Goal: Transaction & Acquisition: Purchase product/service

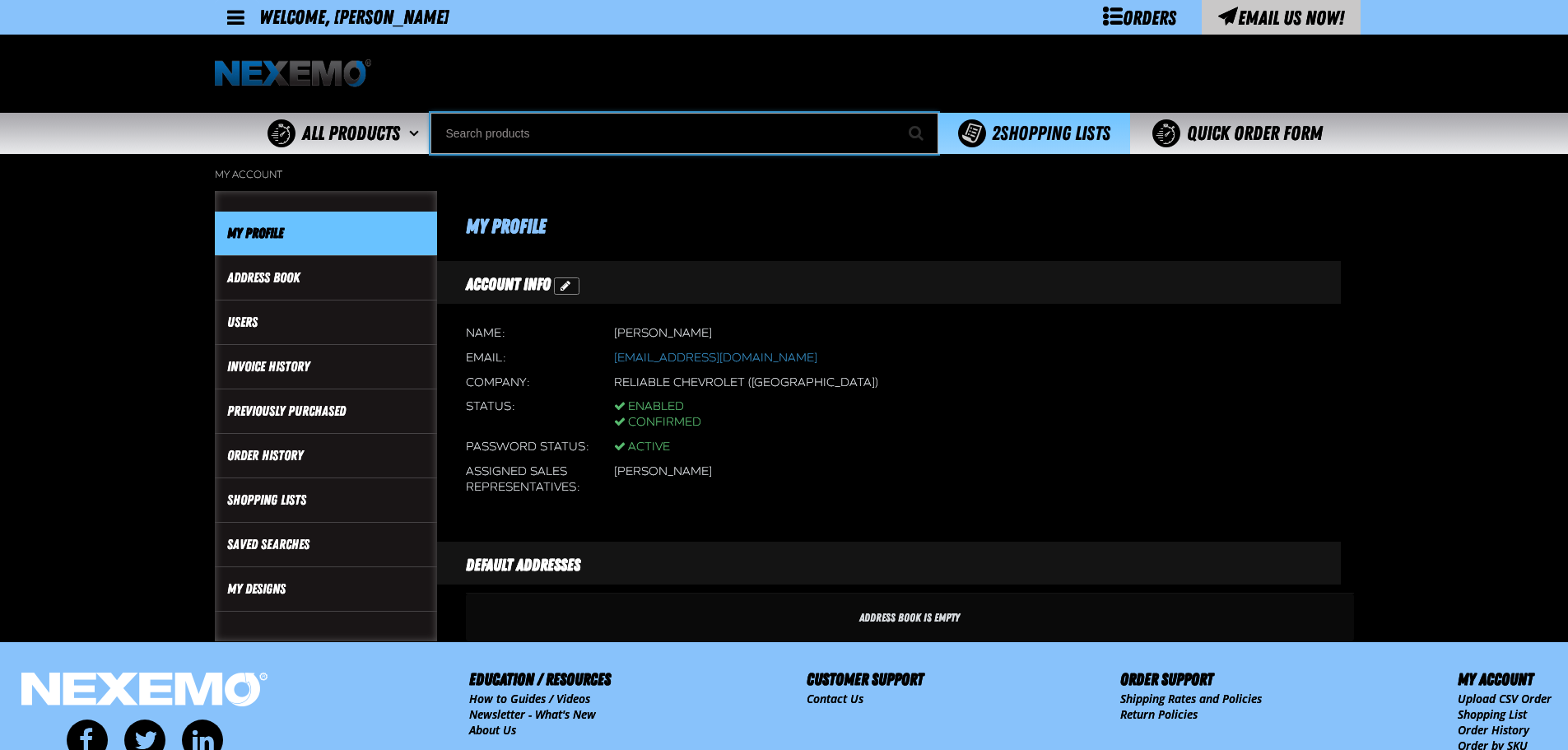
click at [594, 136] on input "Search" at bounding box center [685, 133] width 508 height 41
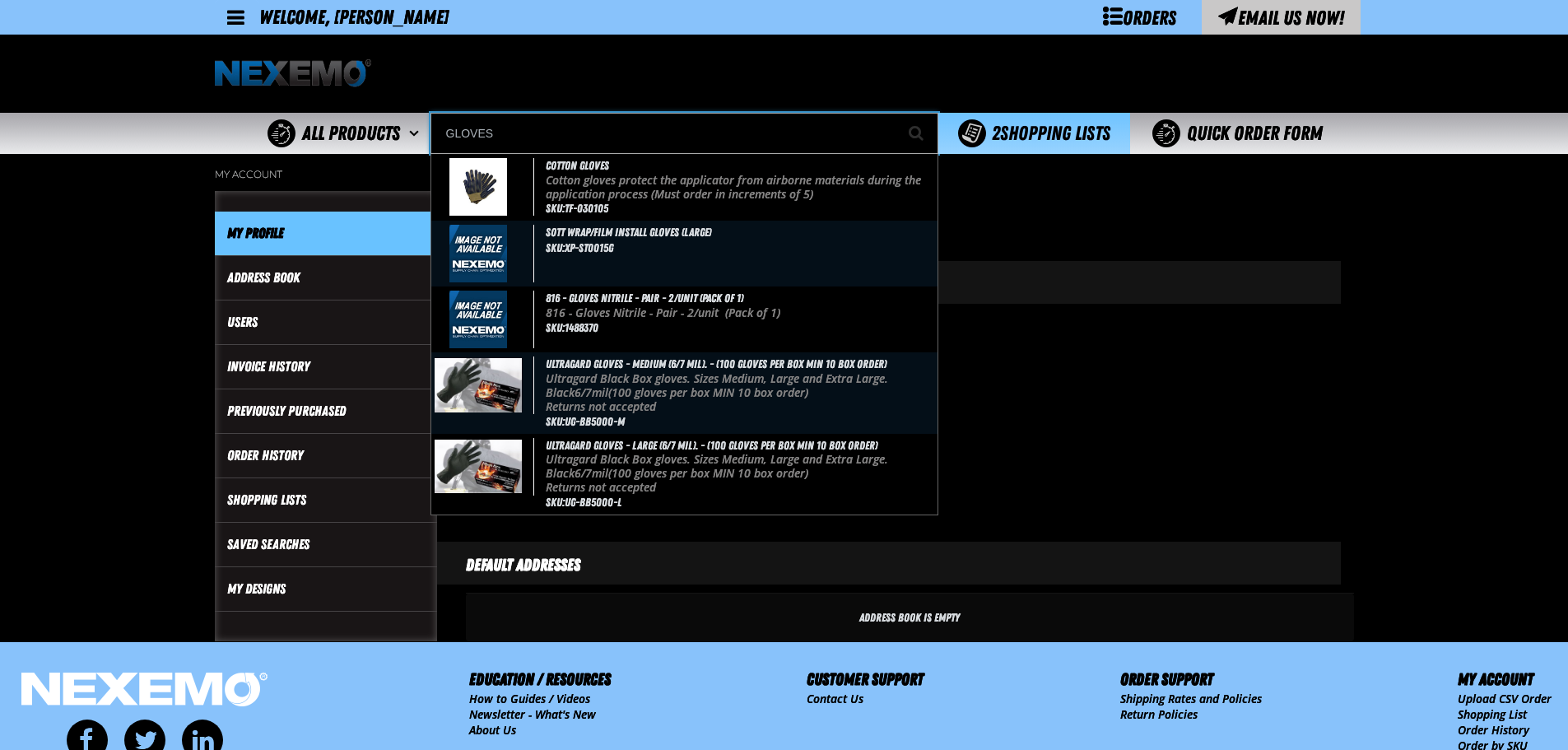
type input "GLOVES"
click at [897, 113] on button "Start Searching" at bounding box center [917, 133] width 41 height 41
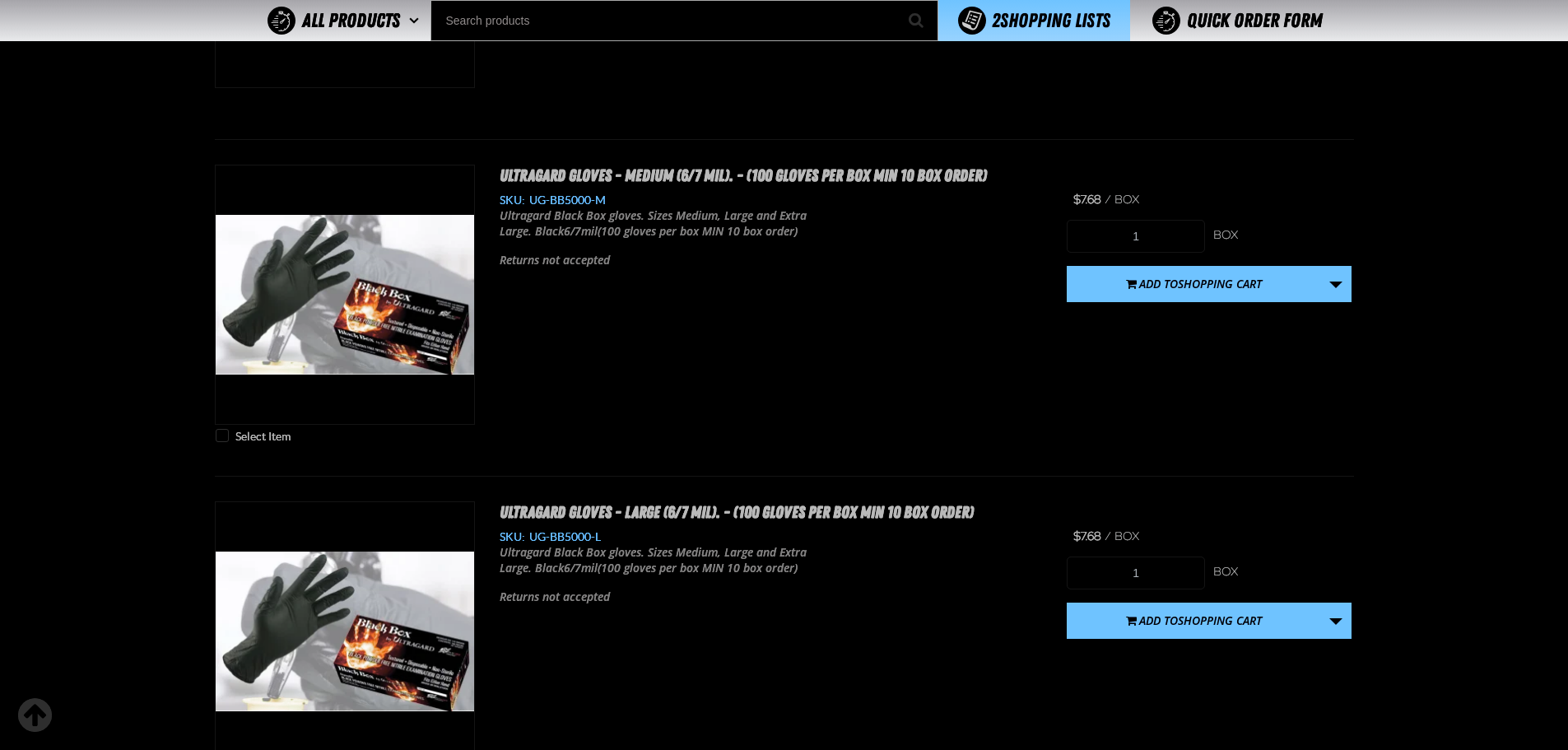
scroll to position [1922, 0]
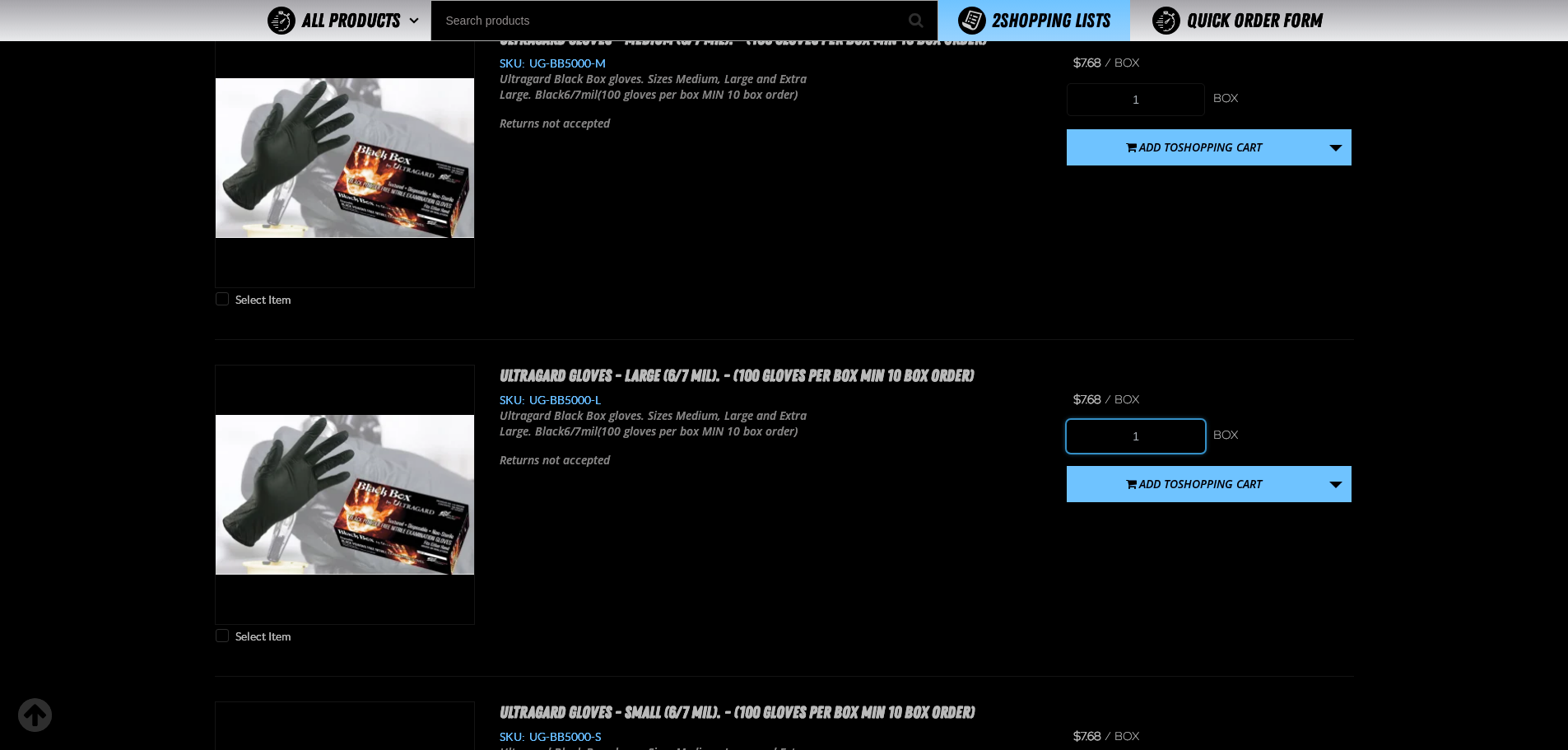
click at [1146, 431] on input "1" at bounding box center [1135, 436] width 138 height 33
click at [1144, 431] on input "1" at bounding box center [1135, 436] width 138 height 33
type input "30"
click at [1345, 483] on link "More Actions" at bounding box center [1336, 484] width 31 height 37
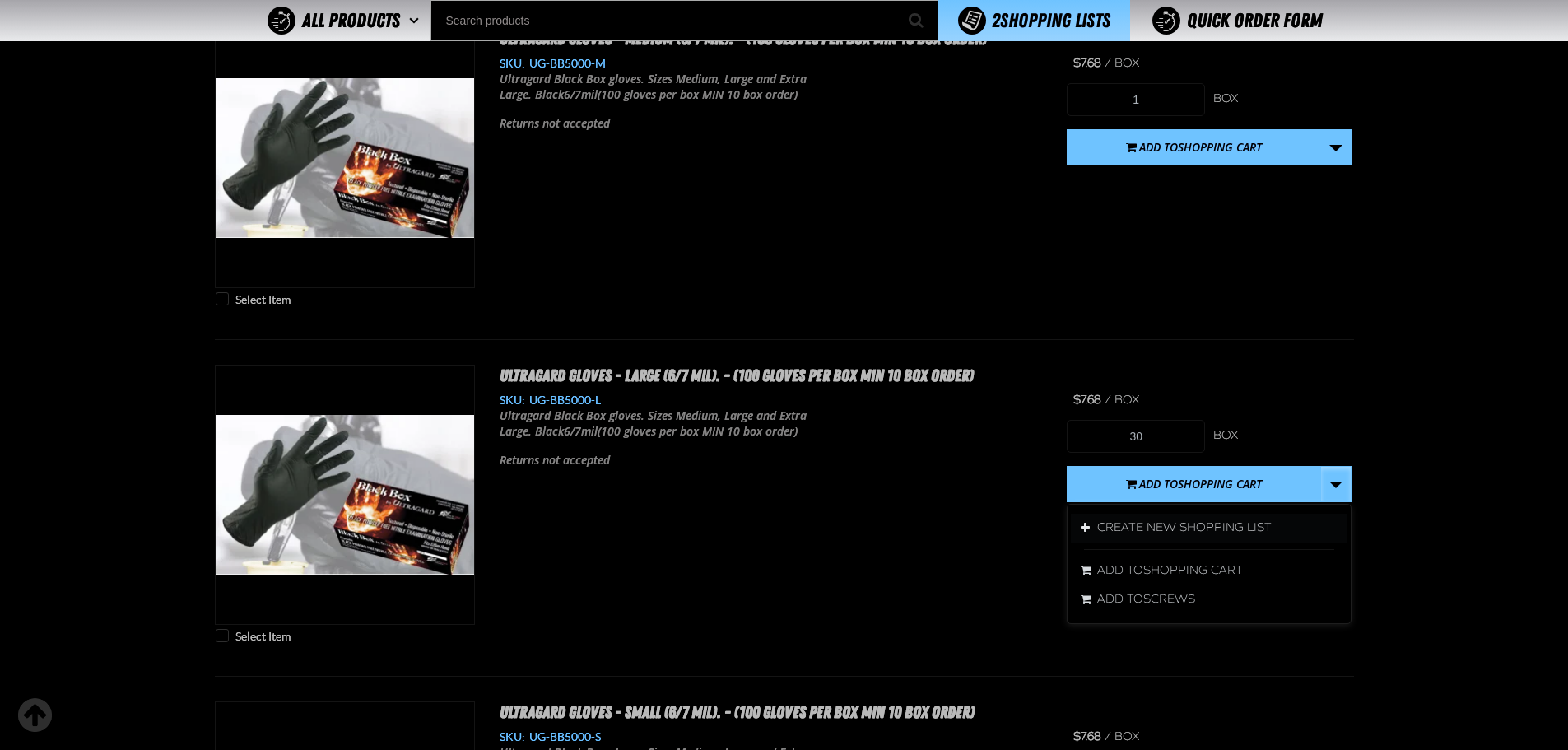
click at [1288, 537] on button "Create New Shopping List" at bounding box center [1210, 528] width 277 height 28
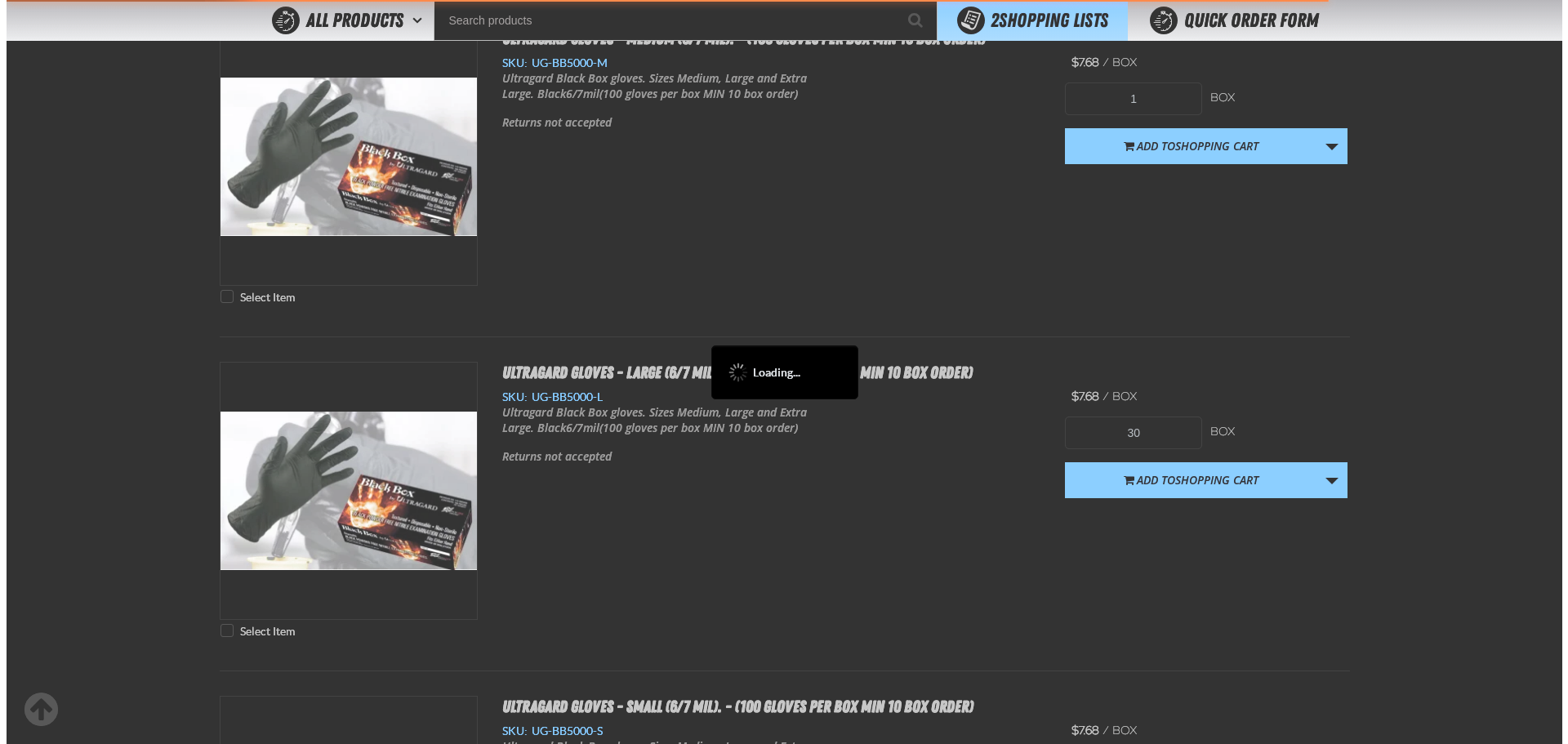
scroll to position [0, 0]
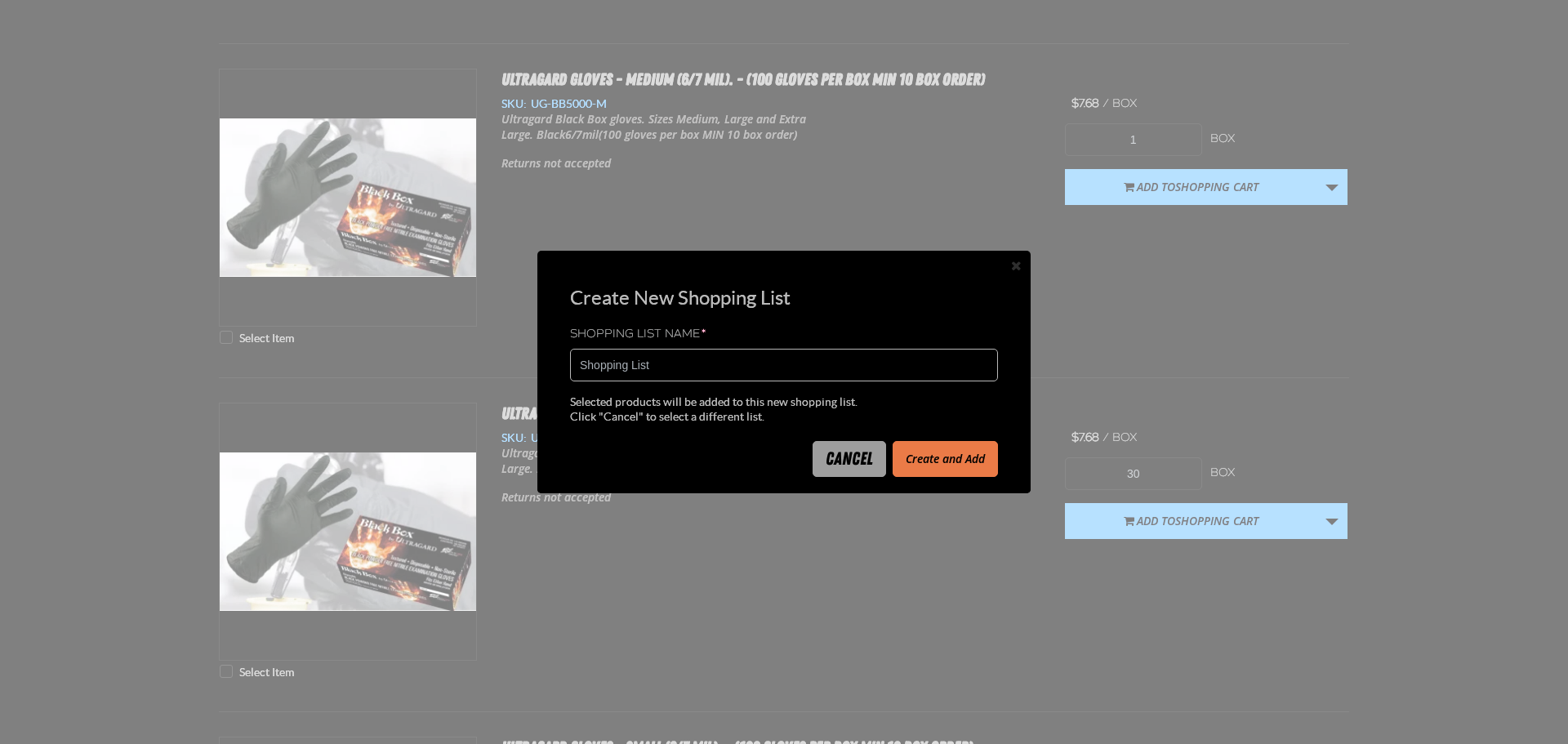
click at [758, 377] on input "Shopping List" at bounding box center [784, 366] width 428 height 33
type input "S"
type input "2172223"
click at [977, 449] on button "Create and Add" at bounding box center [945, 459] width 105 height 36
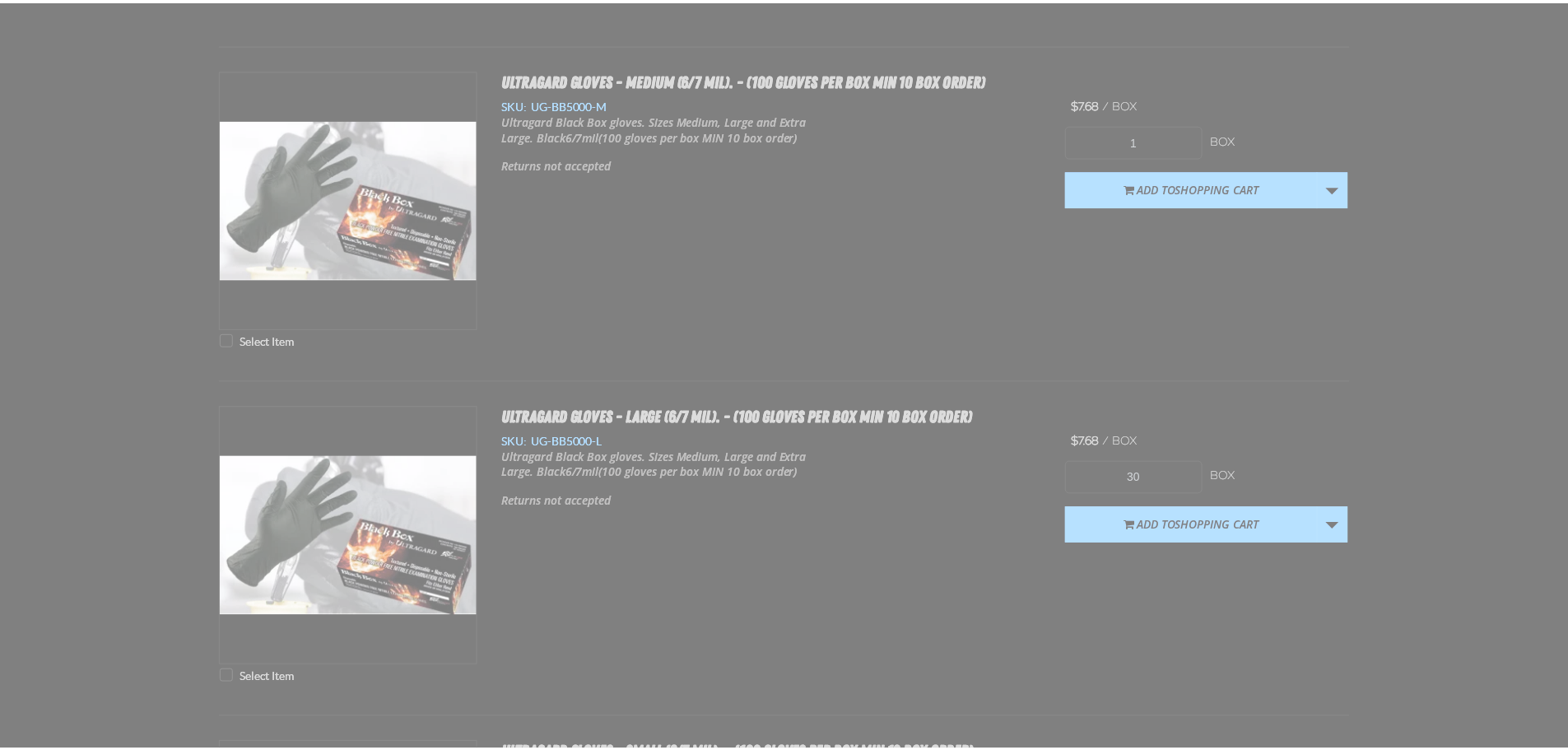
scroll to position [2002, 0]
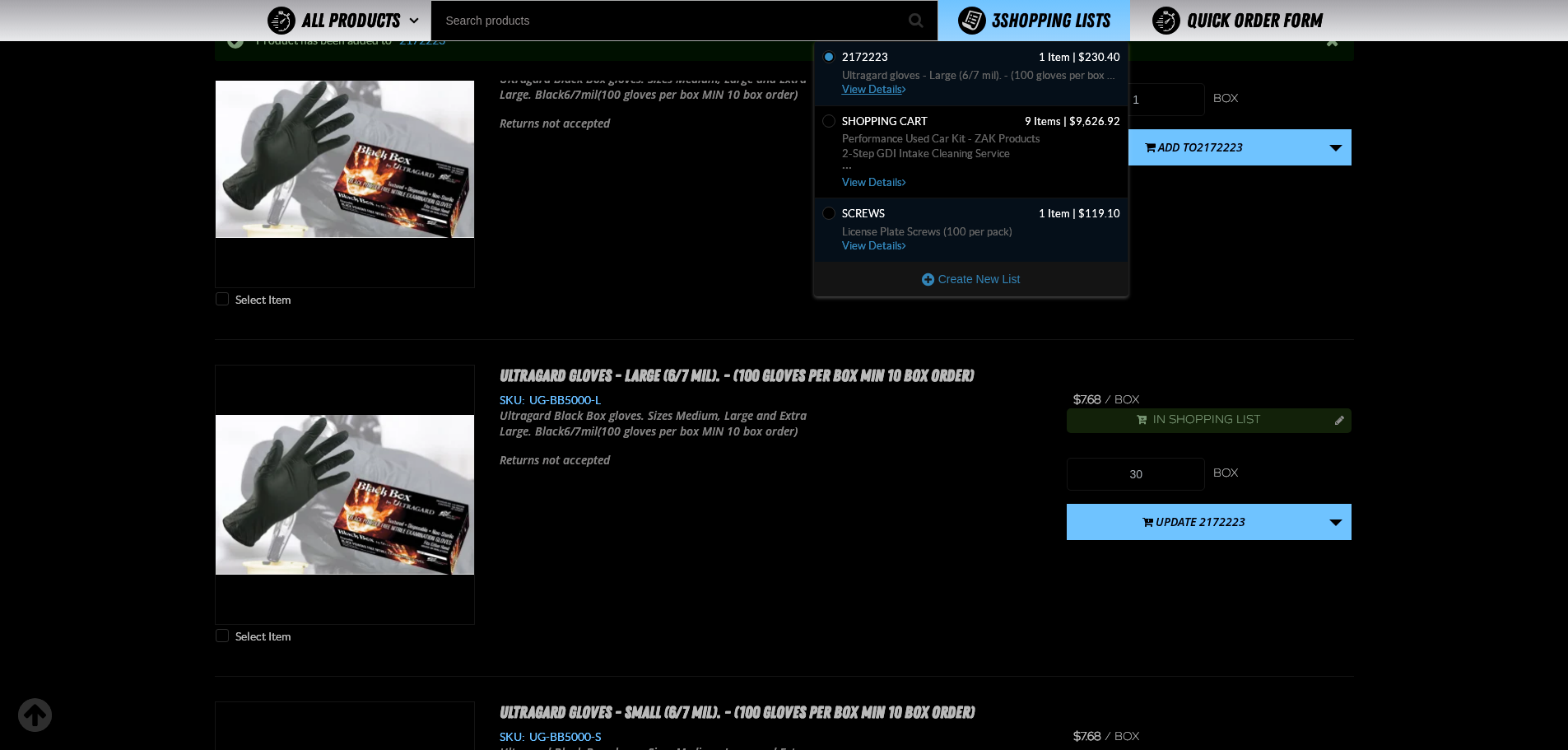
click at [968, 77] on span "Ultragard gloves - Large (6/7 mil). - (100 gloves per box MIN 10 box order)" at bounding box center [981, 76] width 279 height 15
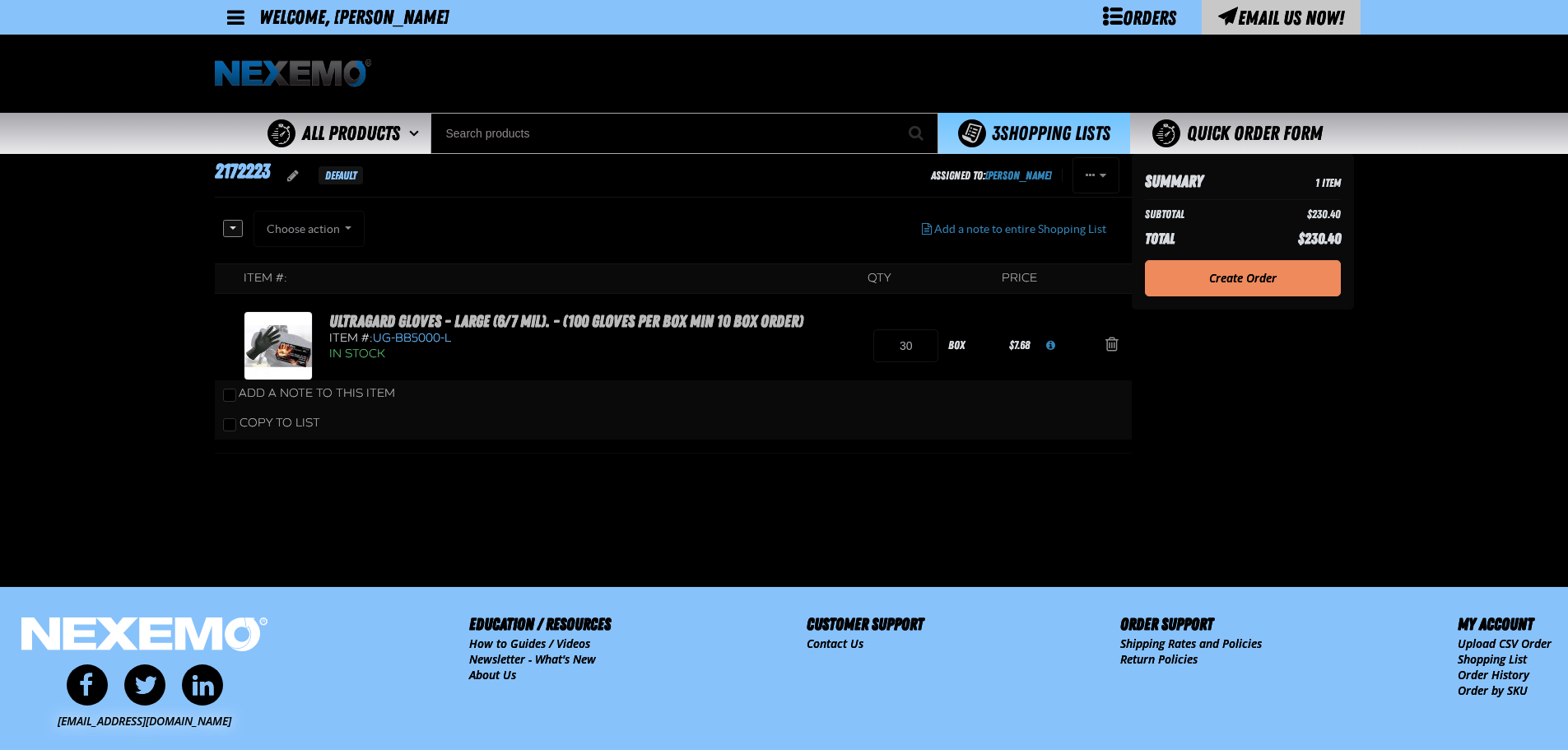
click at [1274, 276] on link "Create Order" at bounding box center [1244, 279] width 196 height 37
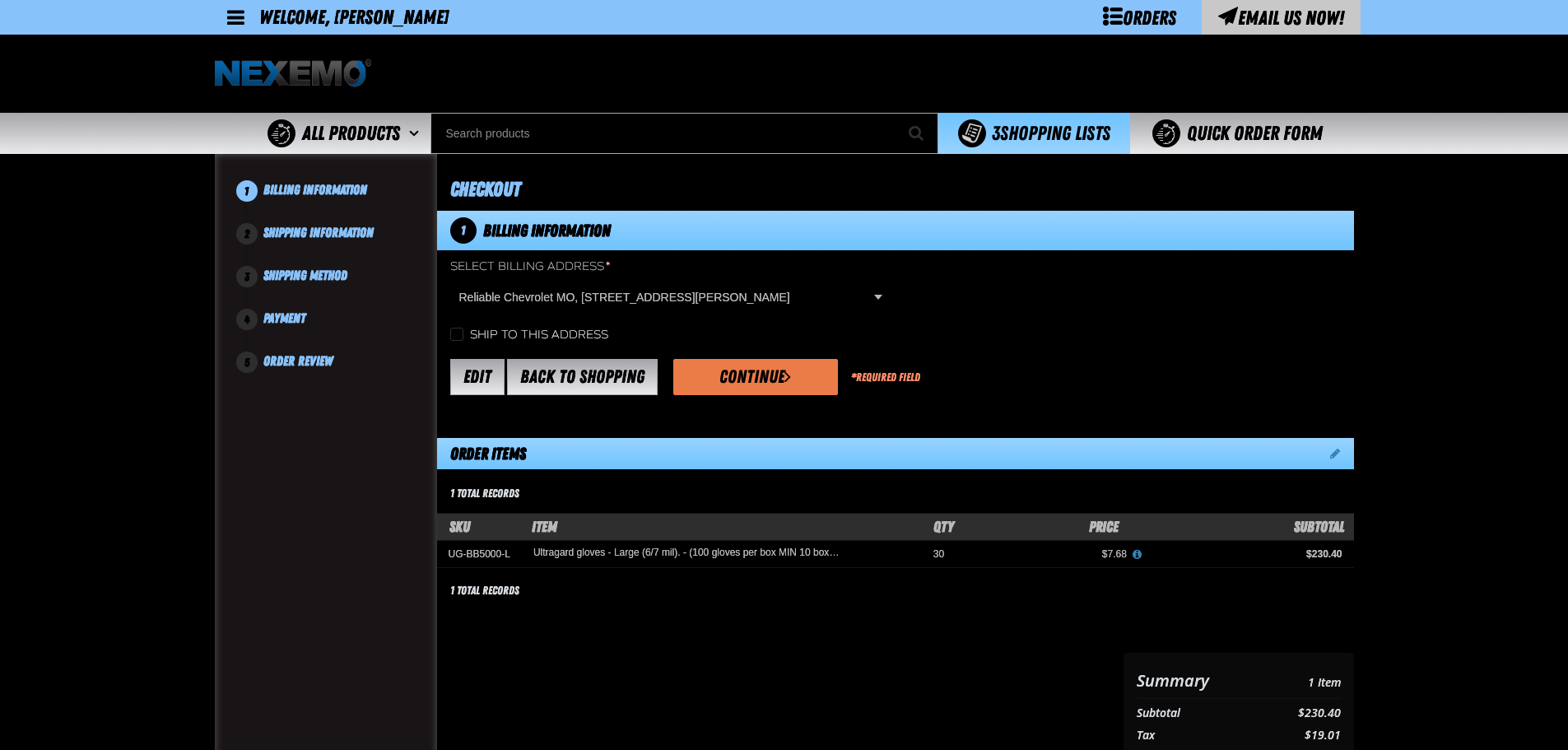
click at [474, 335] on label "Ship to this address" at bounding box center [529, 336] width 158 height 16
click at [464, 335] on input "Ship to this address" at bounding box center [456, 335] width 13 height 13
checkbox input "true"
click at [784, 386] on button "Continue" at bounding box center [756, 378] width 165 height 37
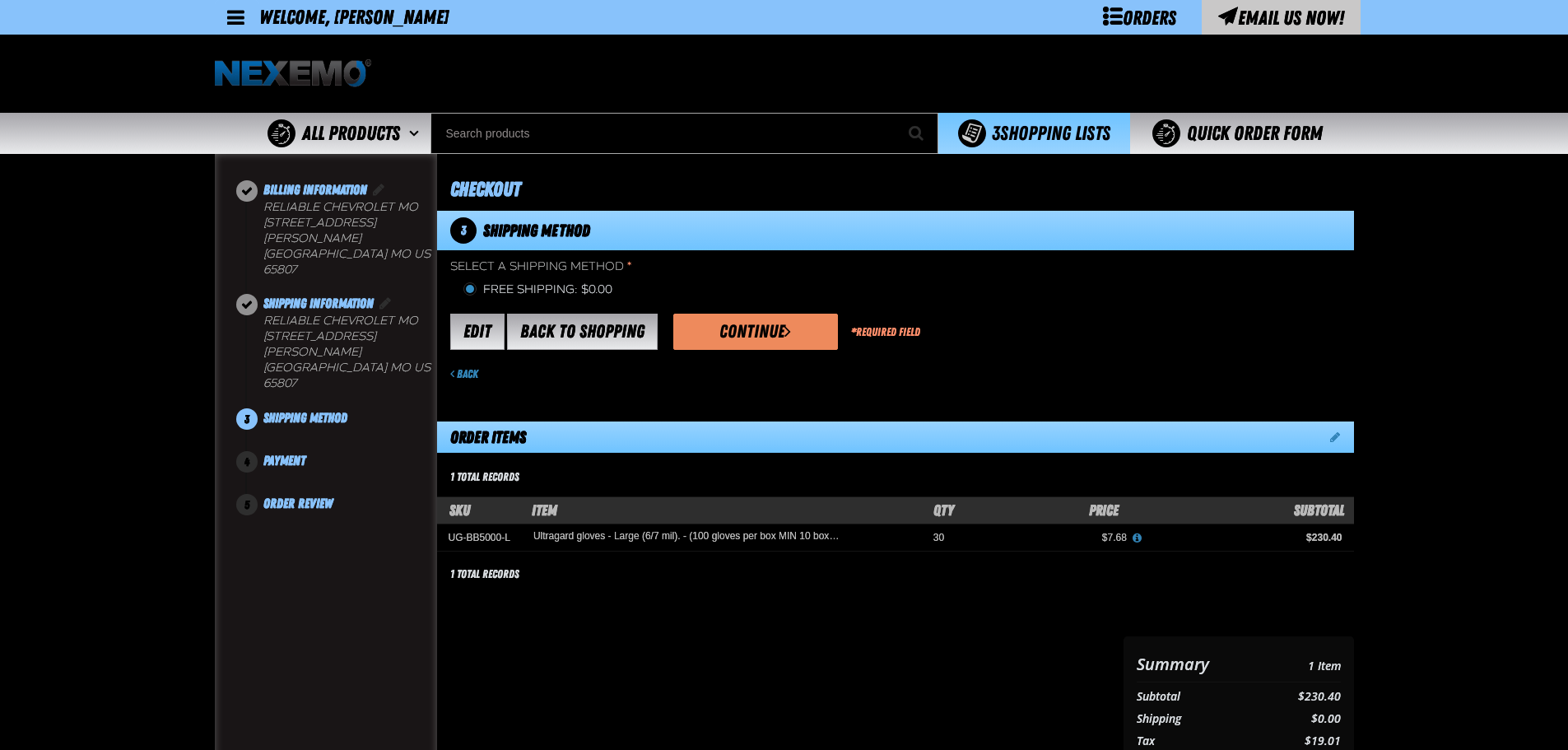
click at [767, 328] on button "Continue" at bounding box center [756, 332] width 165 height 37
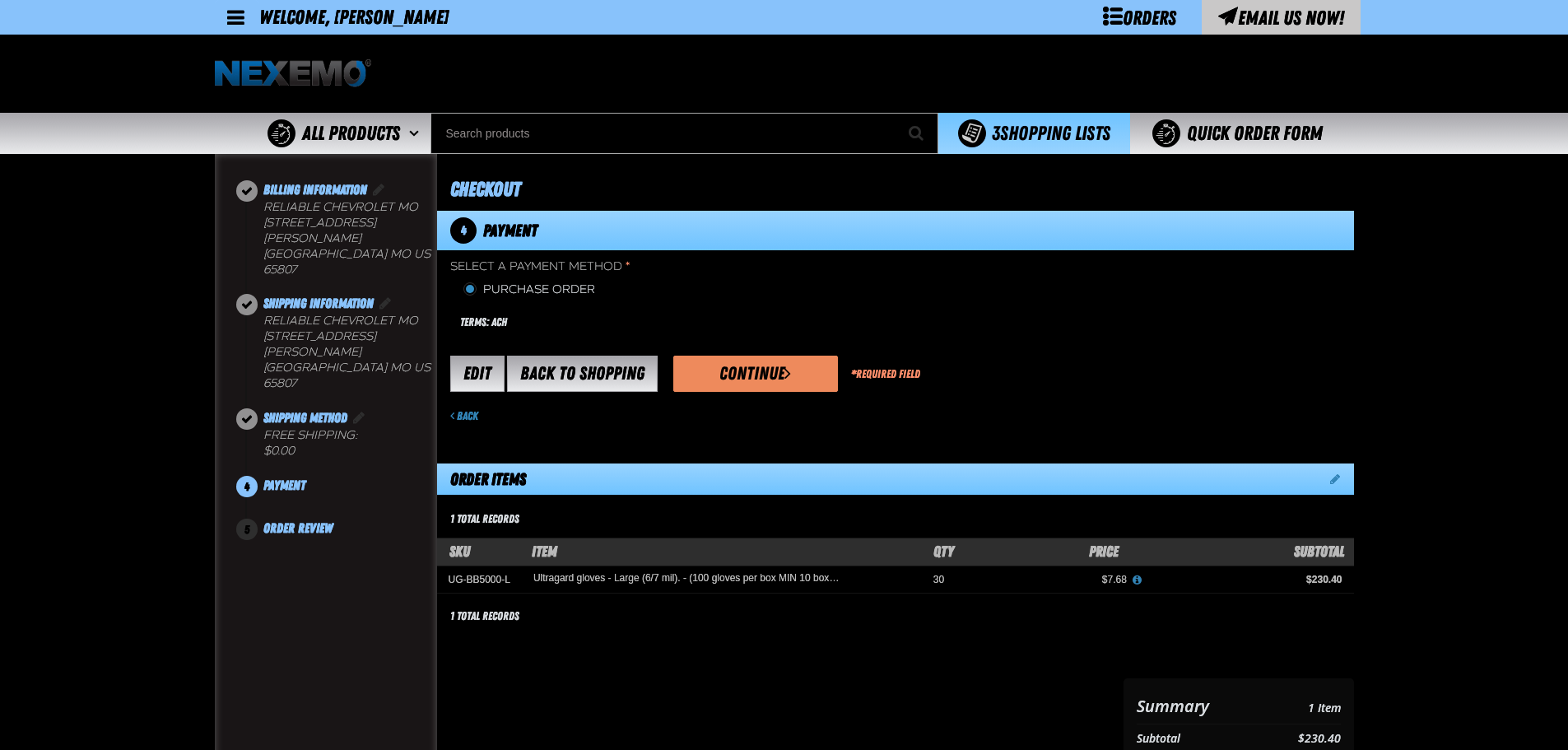
click at [795, 374] on button "Continue" at bounding box center [756, 374] width 165 height 37
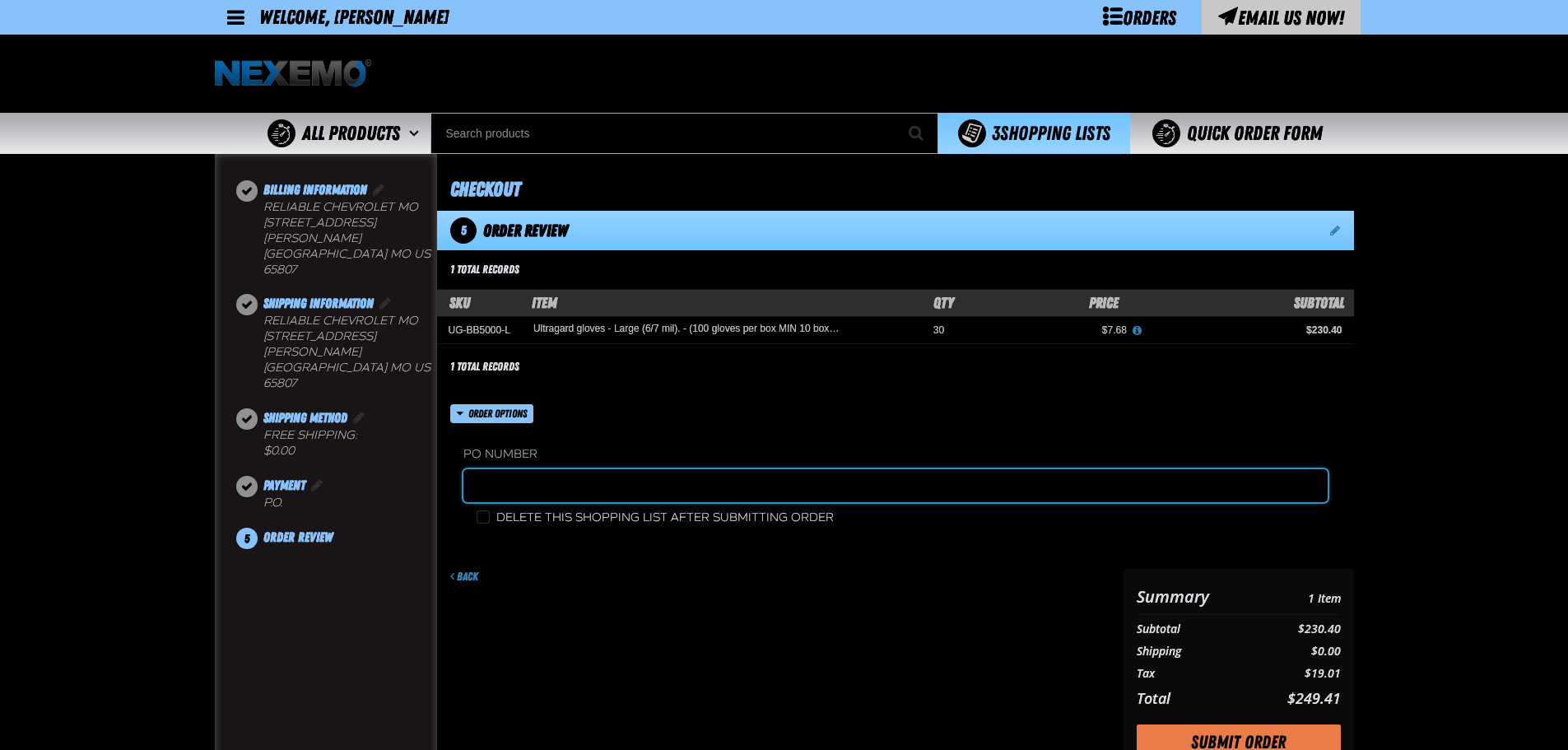
click at [527, 490] on input "text" at bounding box center [895, 486] width 864 height 33
type input "2172223A"
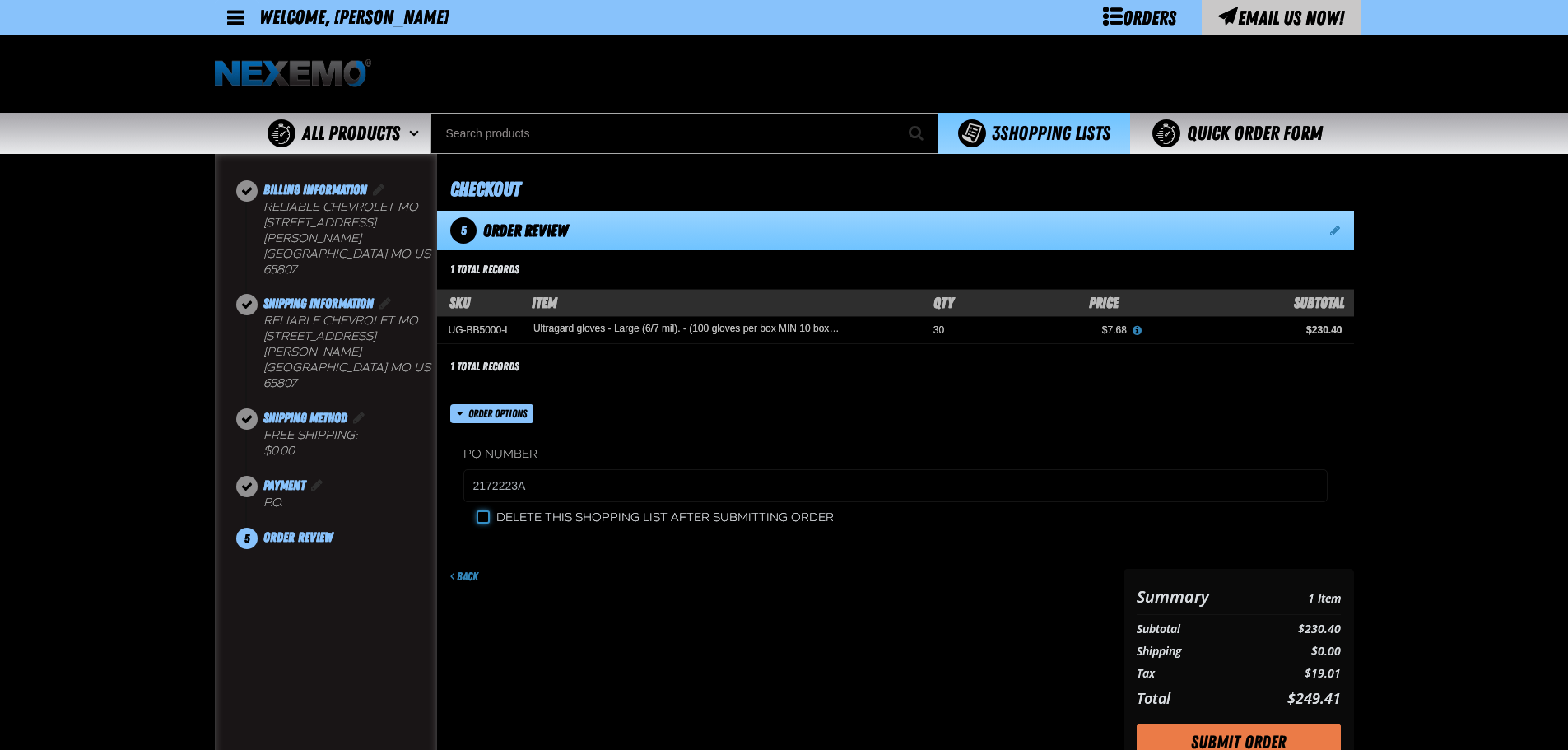
click at [484, 519] on input "Delete this shopping list after submitting order" at bounding box center [483, 517] width 13 height 13
checkbox input "true"
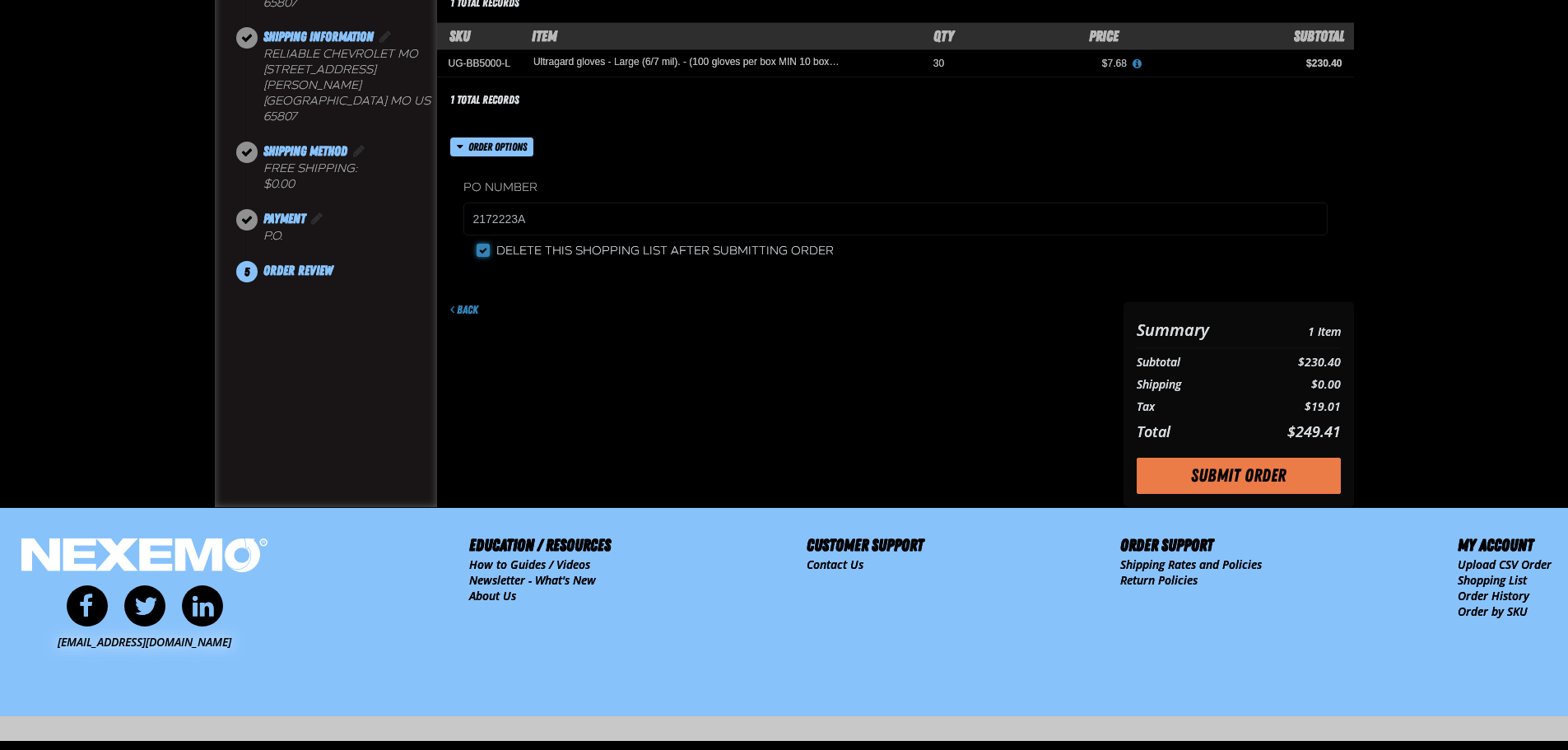
scroll to position [274, 0]
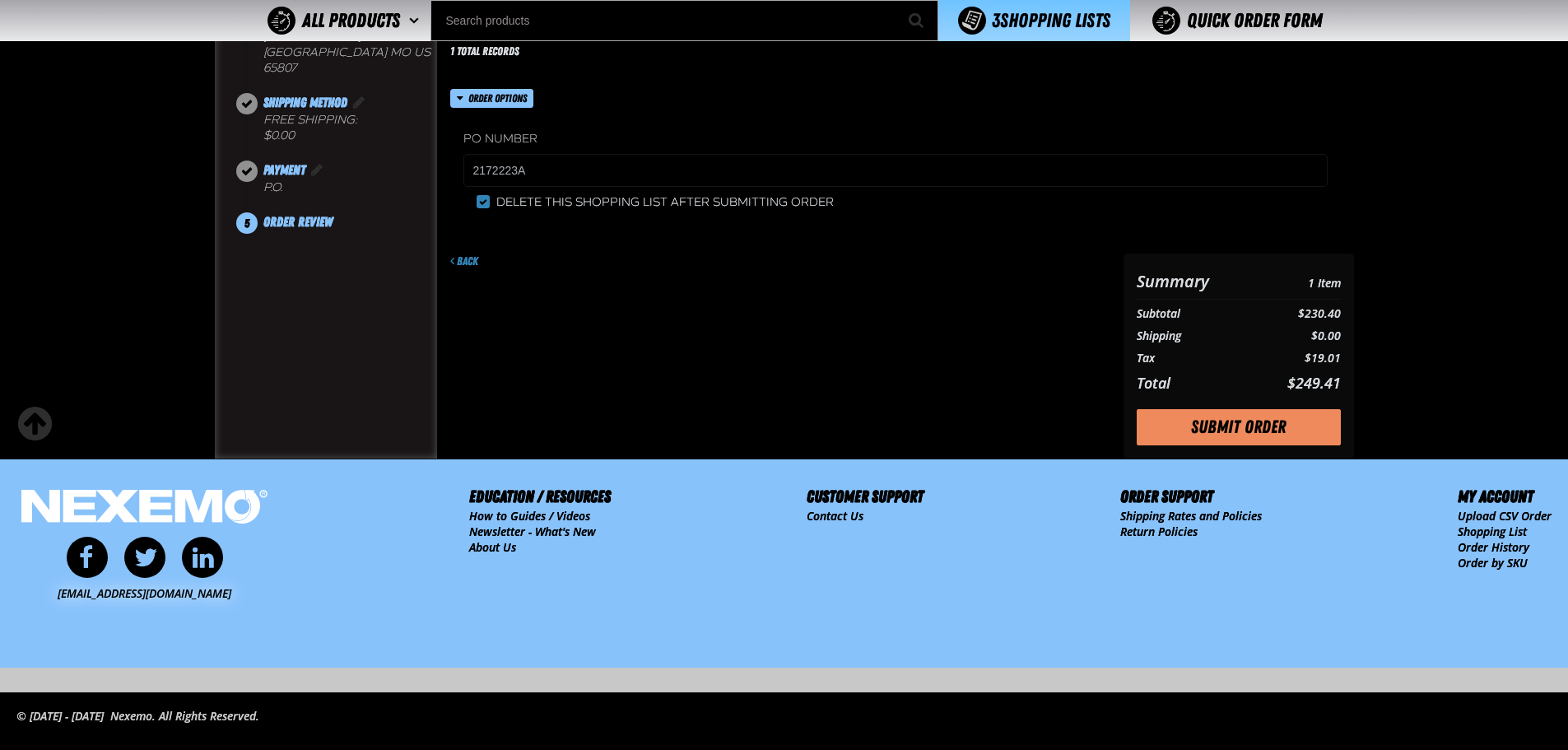
click at [1226, 440] on button "Submit Order" at bounding box center [1239, 427] width 204 height 37
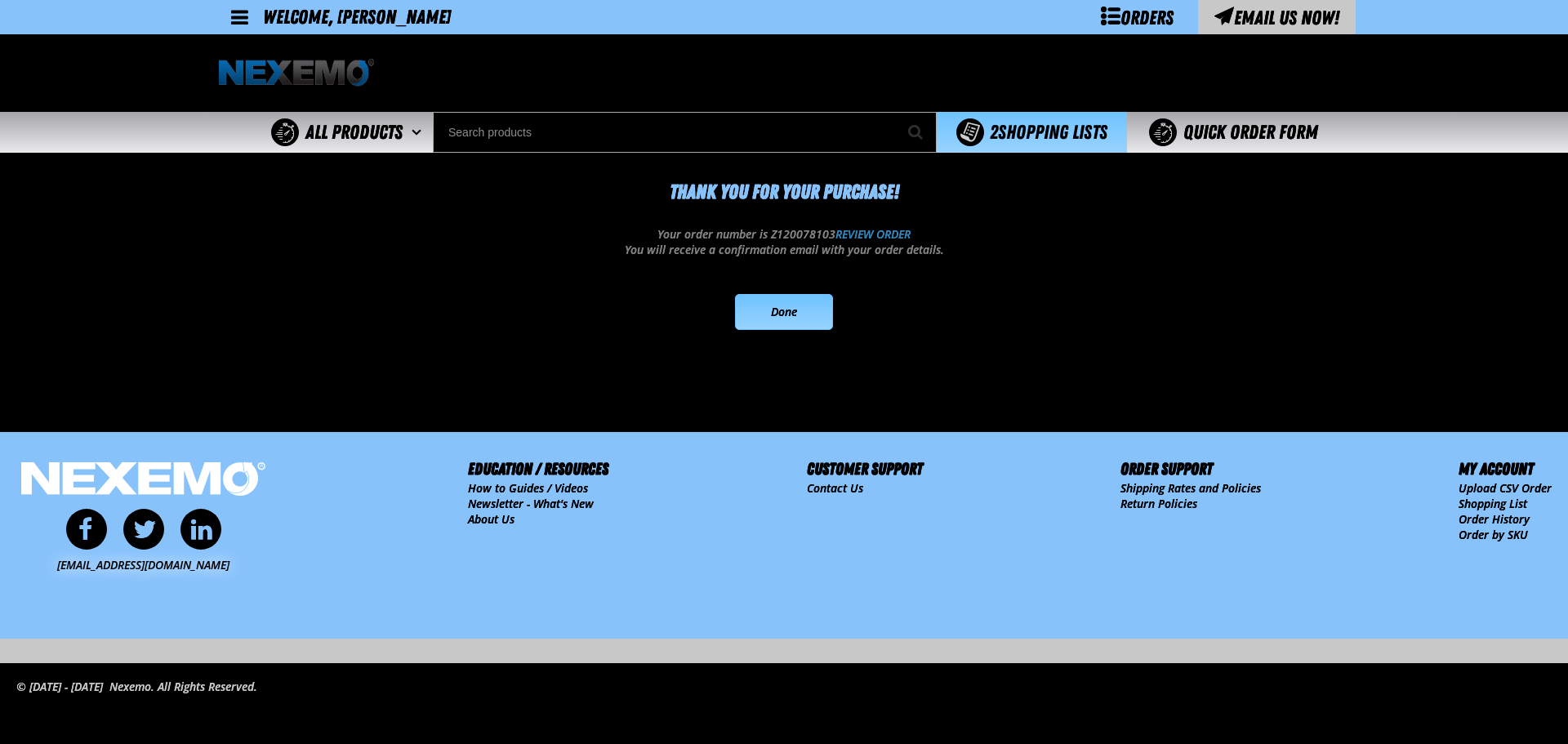
click at [774, 316] on link "Done" at bounding box center [784, 312] width 98 height 36
